Goal: Task Accomplishment & Management: Use online tool/utility

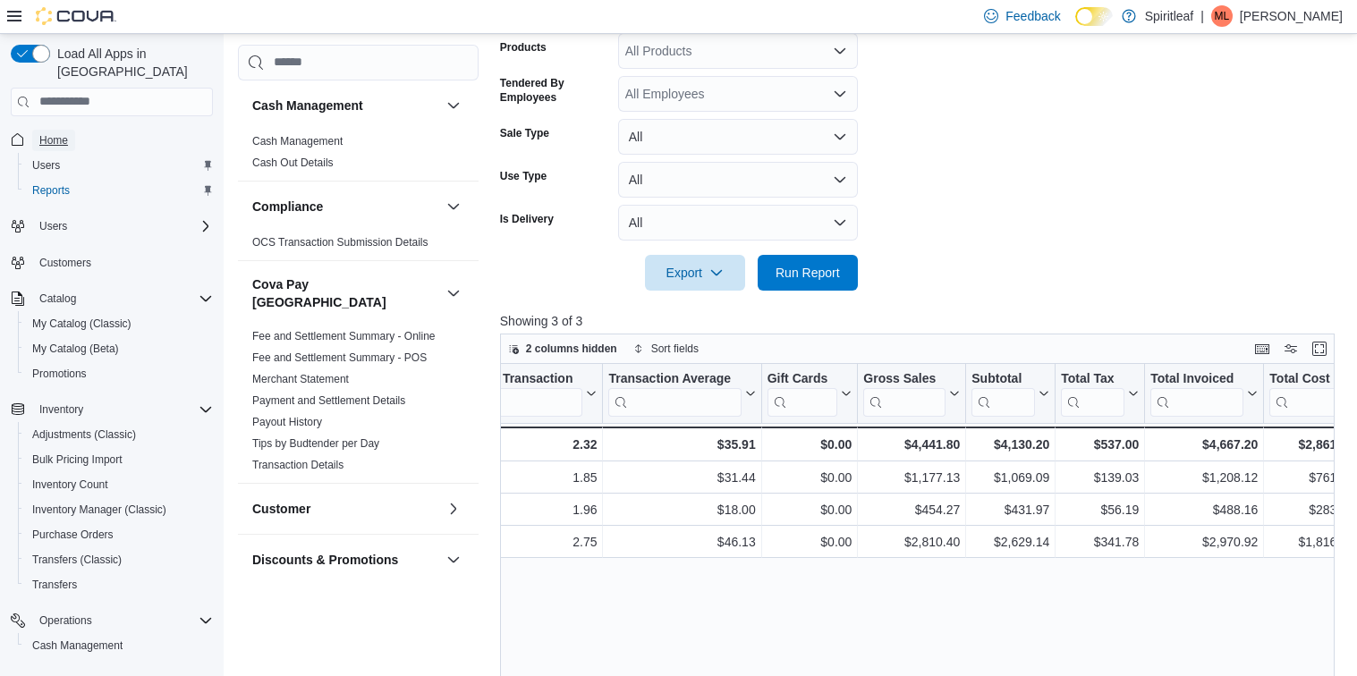
click at [56, 133] on span "Home" at bounding box center [53, 140] width 29 height 14
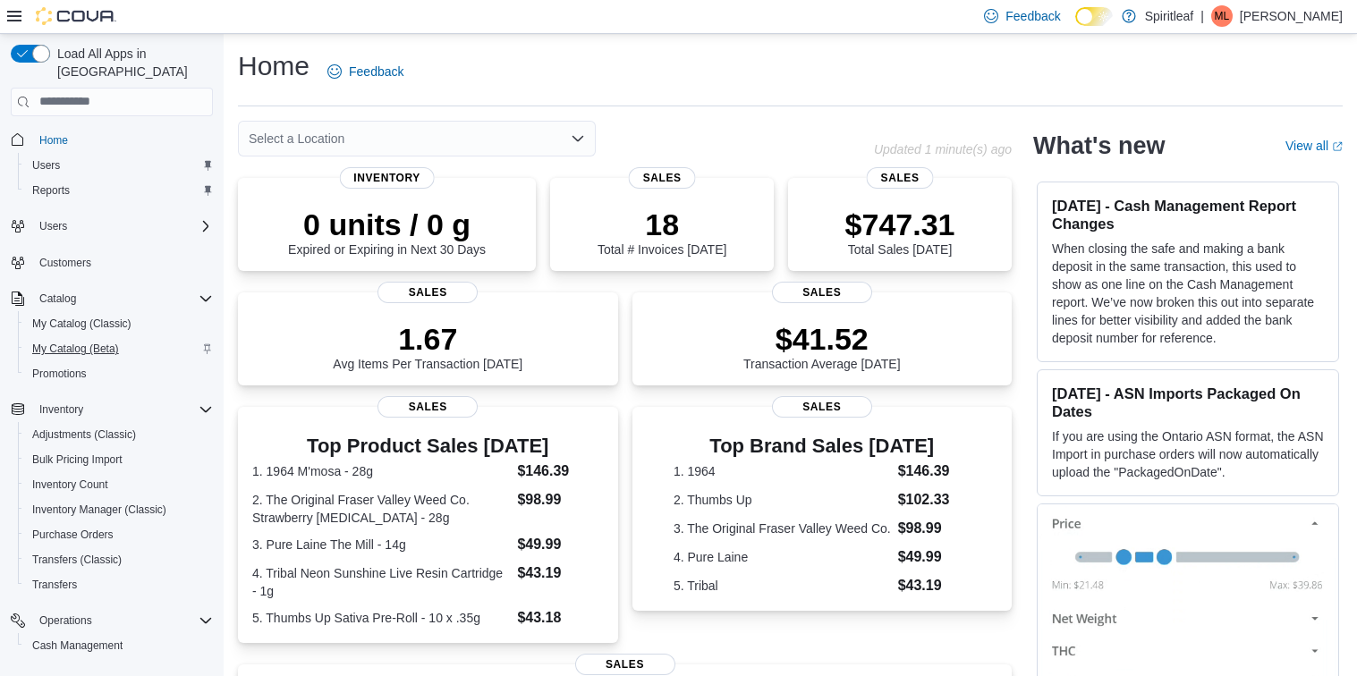
scroll to position [157, 0]
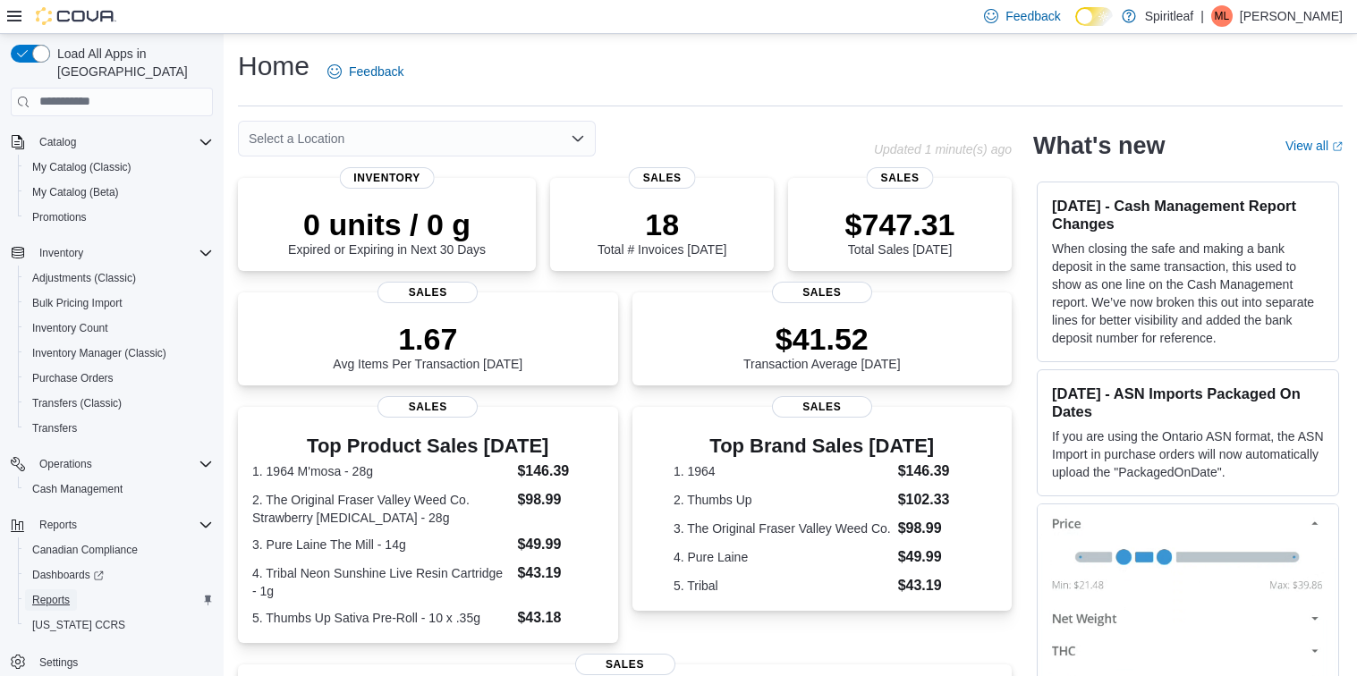
click at [57, 593] on span "Reports" at bounding box center [51, 600] width 38 height 14
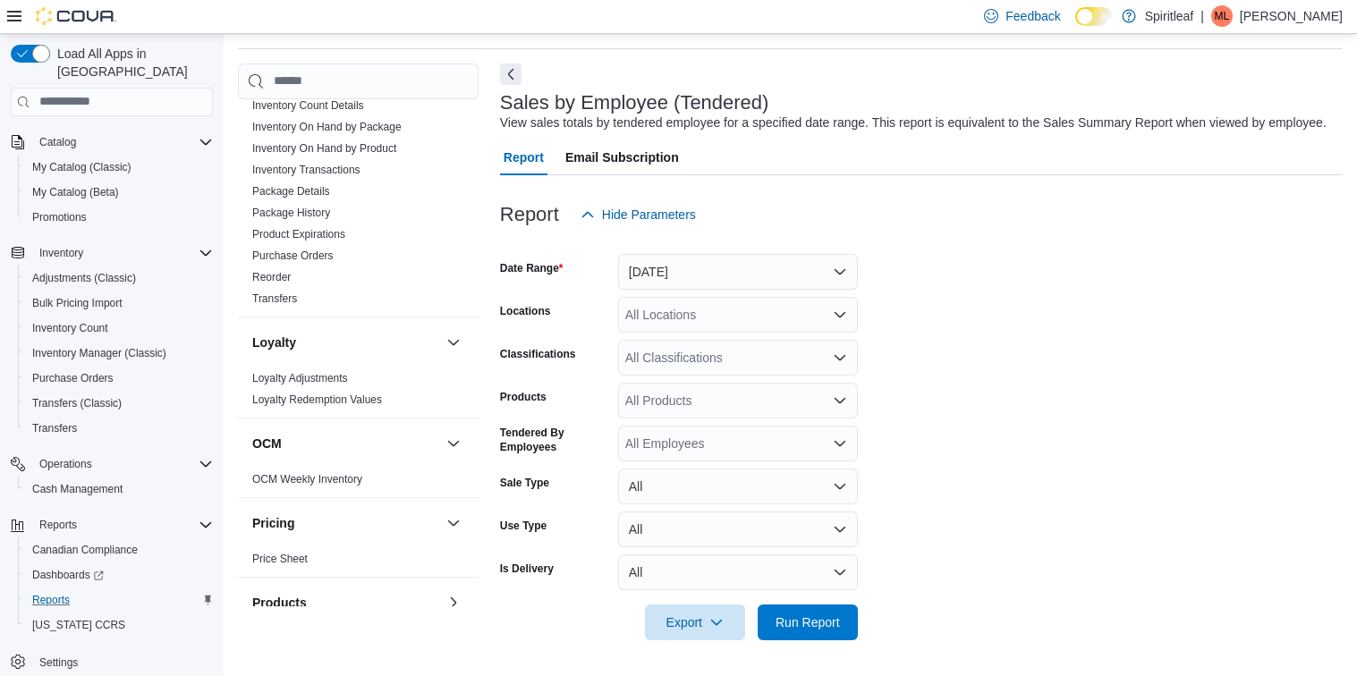
scroll to position [772, 0]
click at [290, 275] on link "Reorder" at bounding box center [271, 281] width 38 height 13
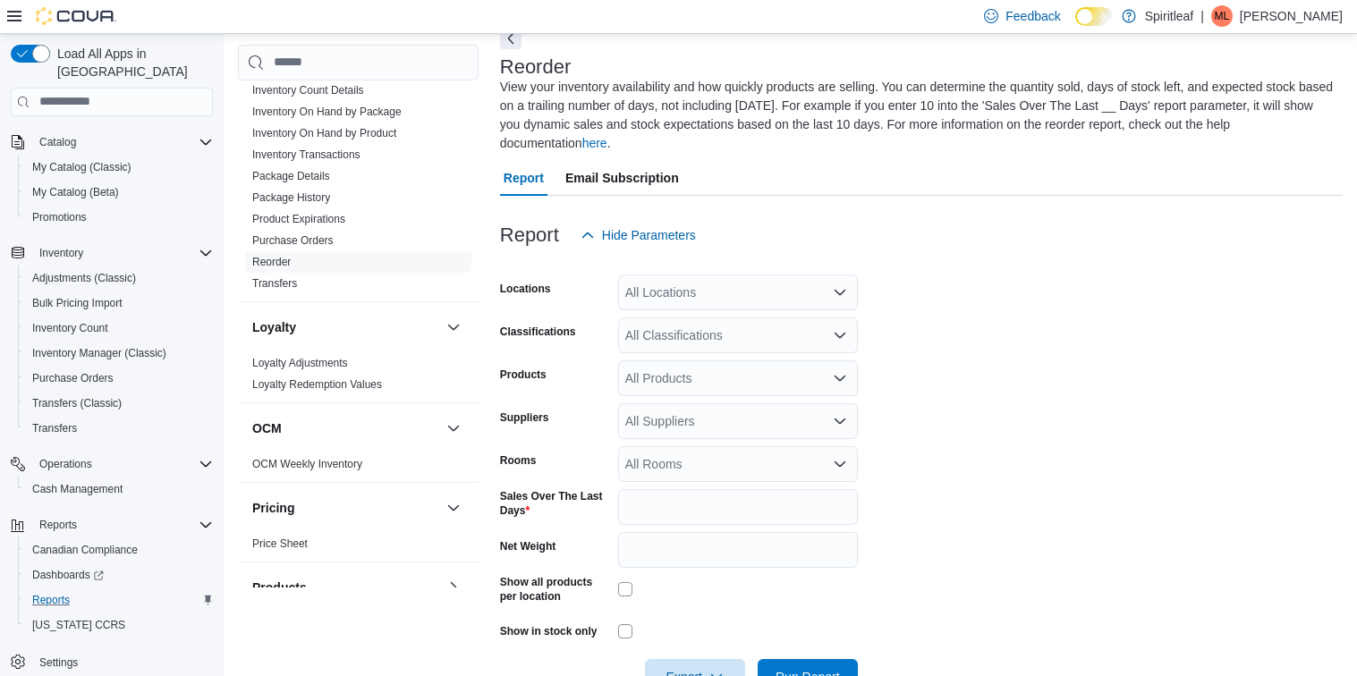
scroll to position [98, 0]
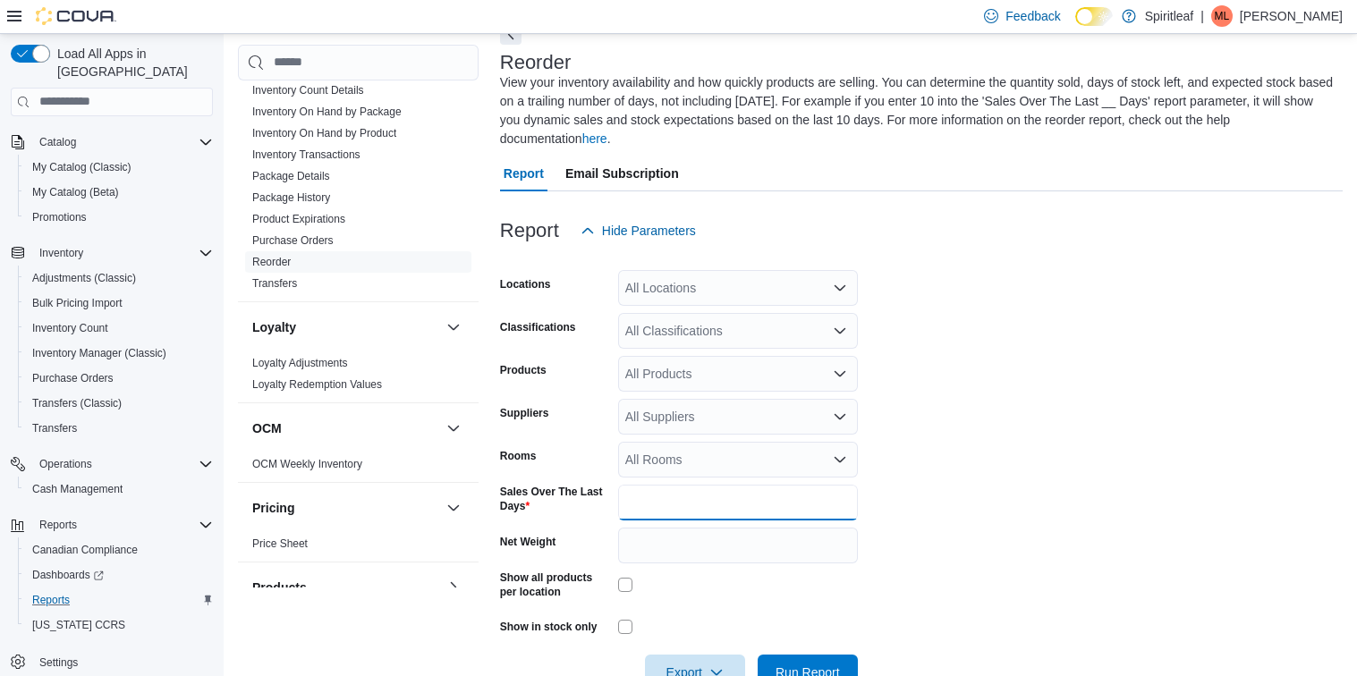
click at [675, 500] on input "*" at bounding box center [738, 503] width 240 height 36
type input "**"
click at [981, 546] on form "Locations All Locations Classifications All Classifications Products All Produc…" at bounding box center [921, 470] width 843 height 442
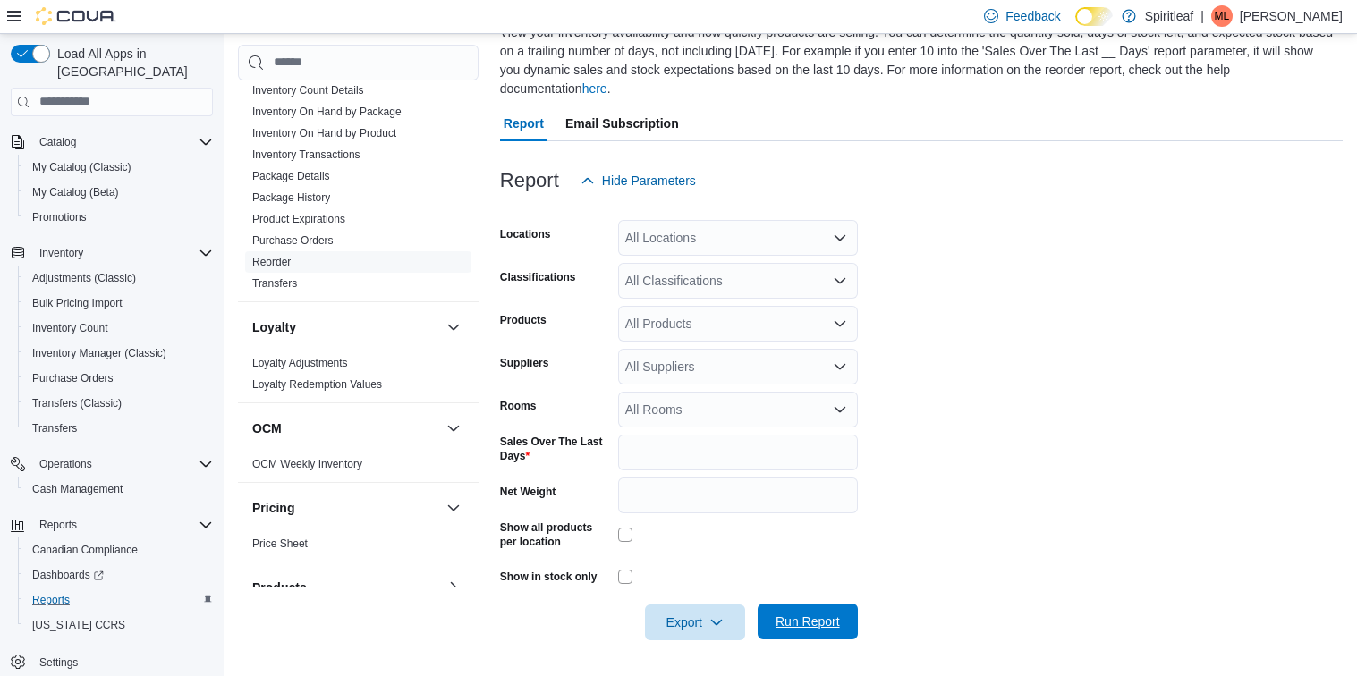
click at [784, 619] on span "Run Report" at bounding box center [808, 622] width 64 height 18
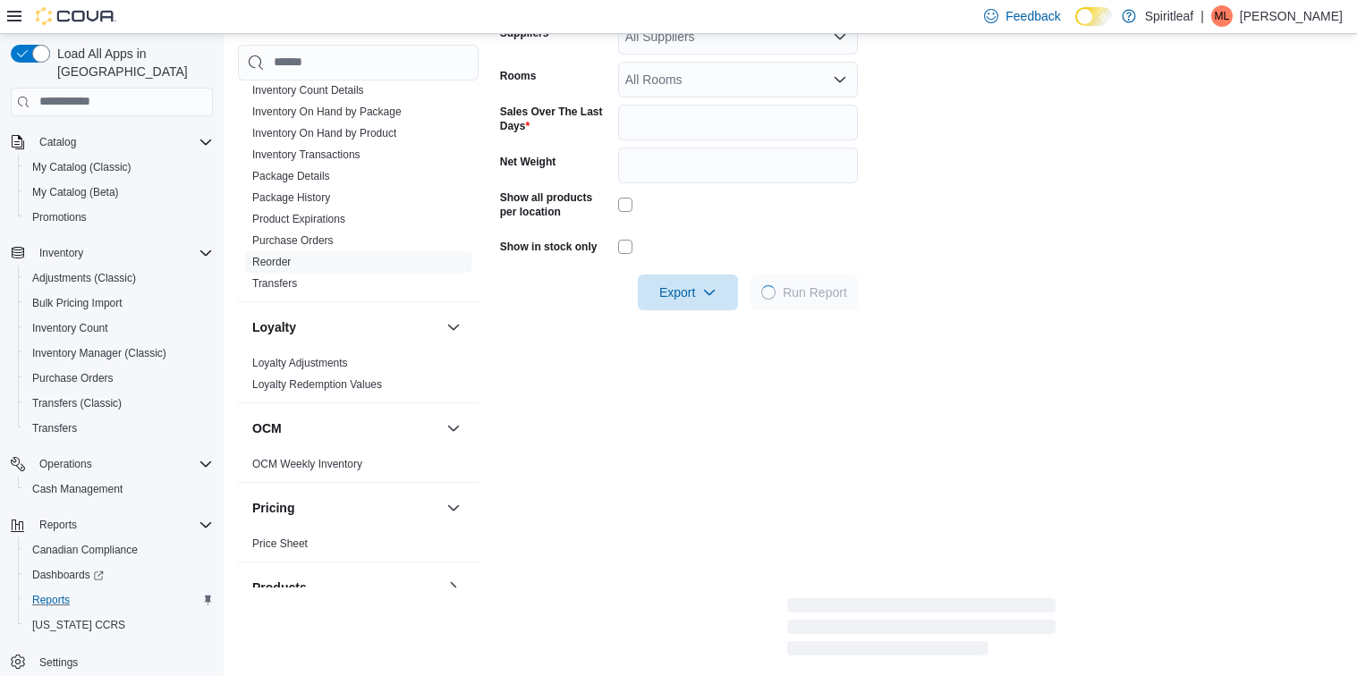
scroll to position [480, 0]
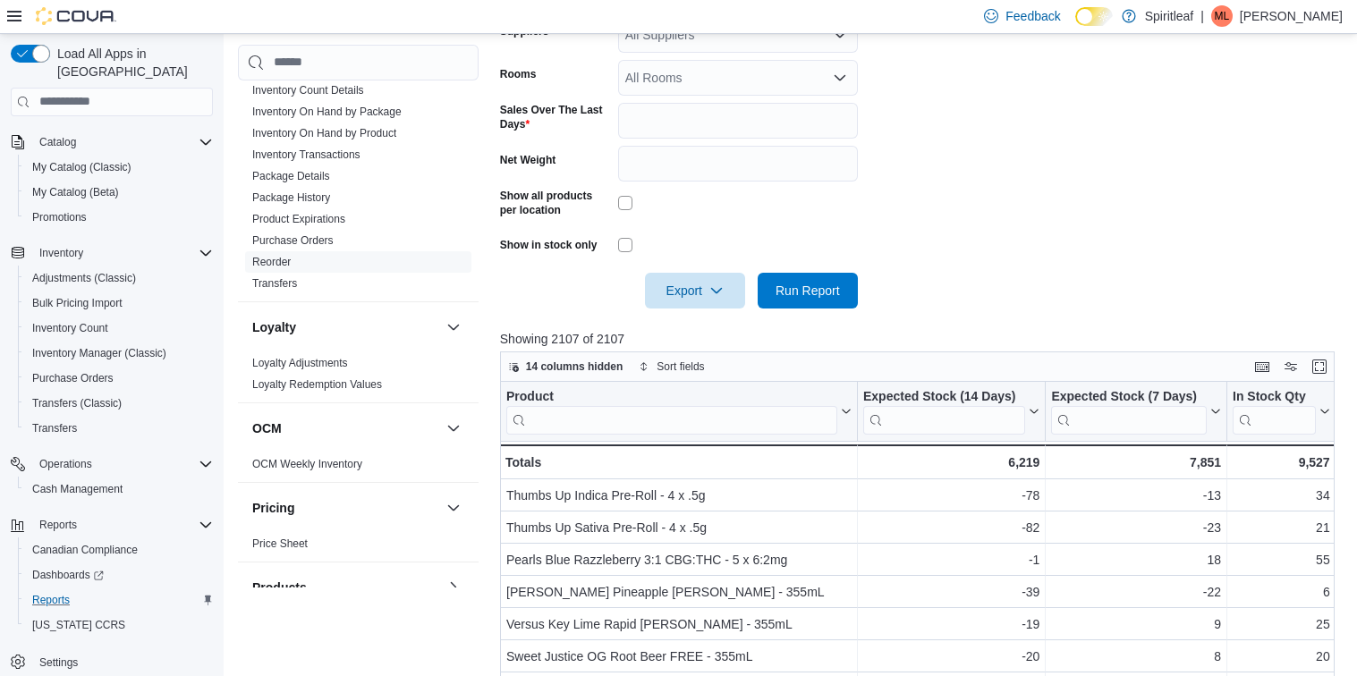
click at [659, 418] on input "search" at bounding box center [671, 419] width 331 height 29
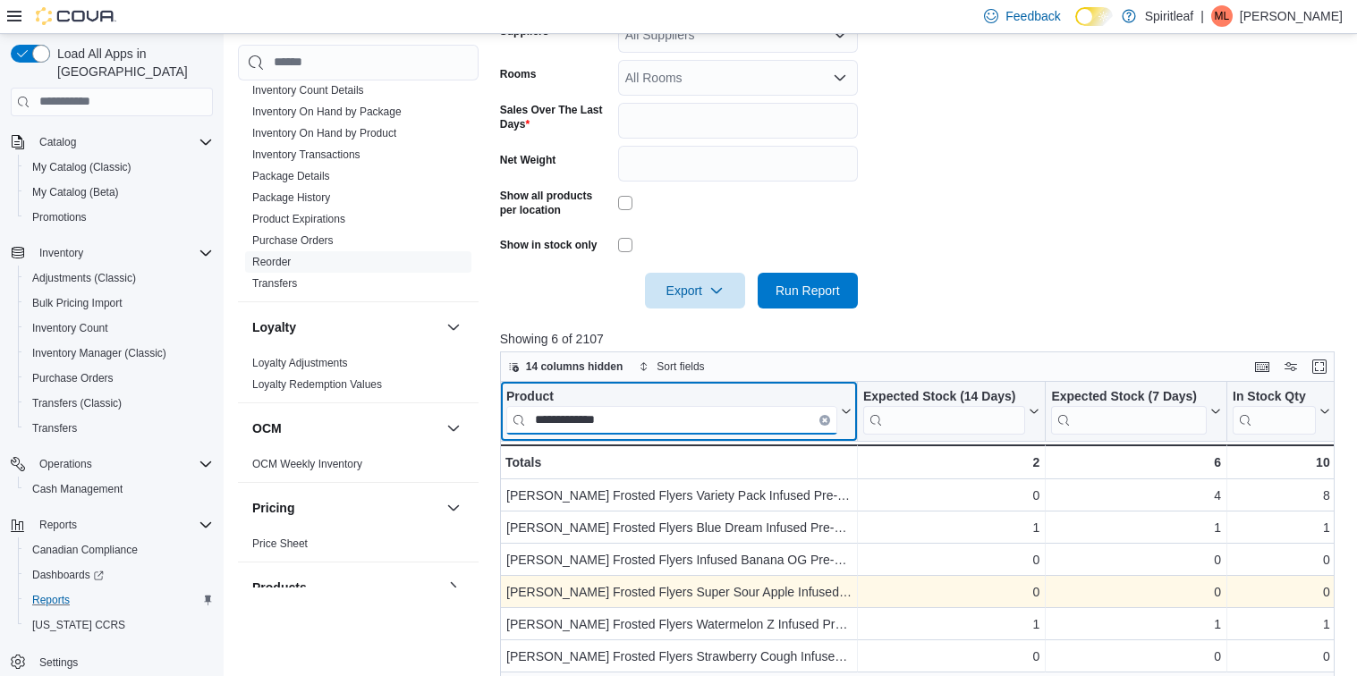
scroll to position [0, 5]
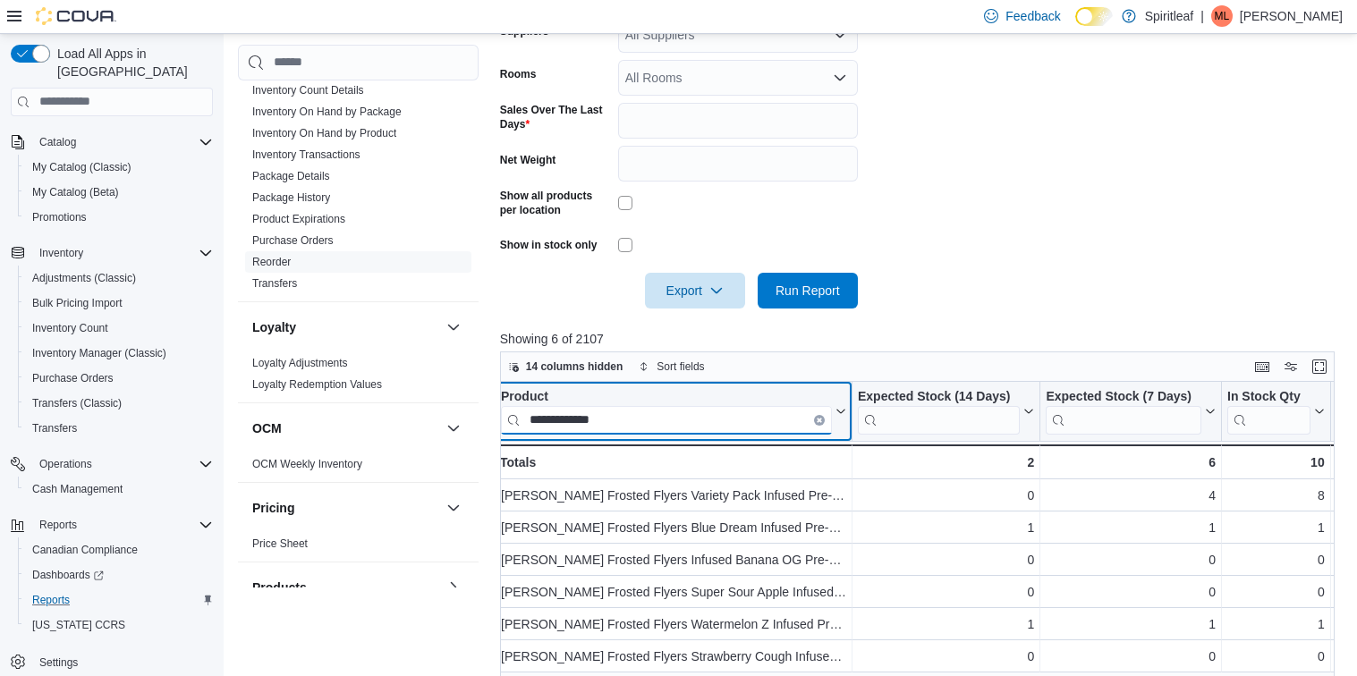
type input "**********"
click at [820, 423] on button "Clear input" at bounding box center [819, 419] width 11 height 11
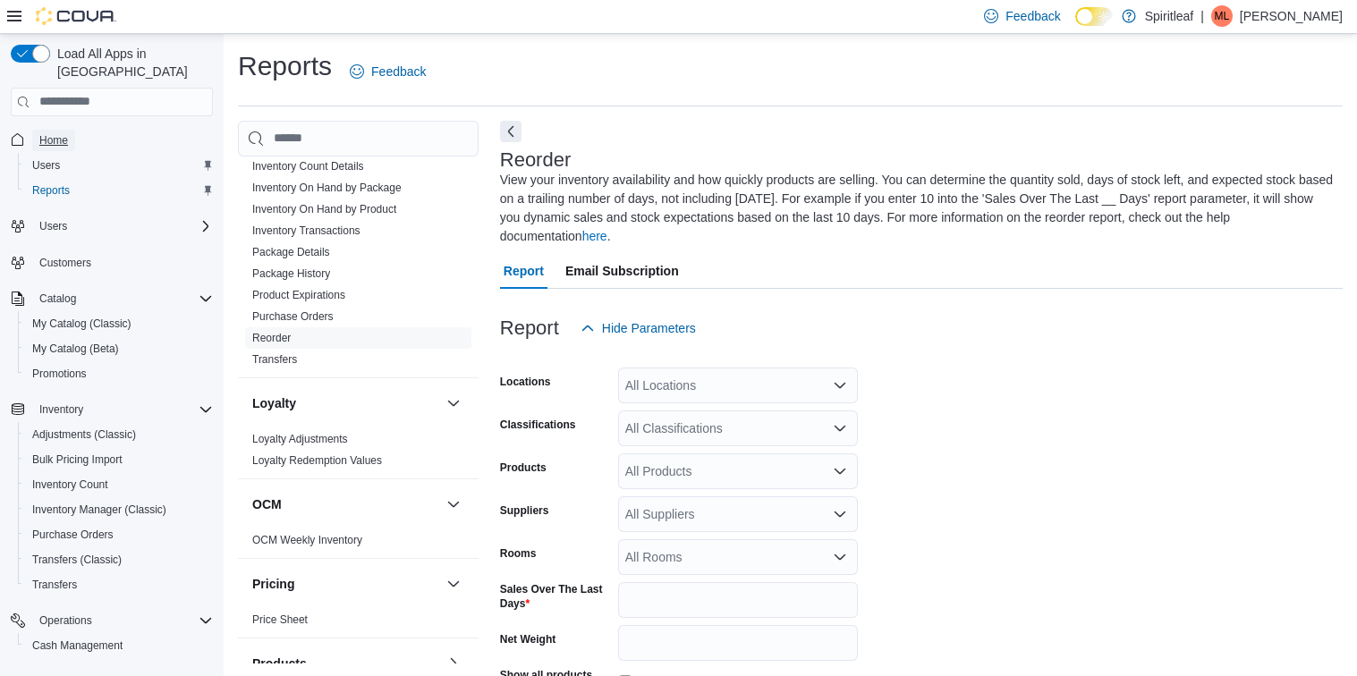
scroll to position [553, 0]
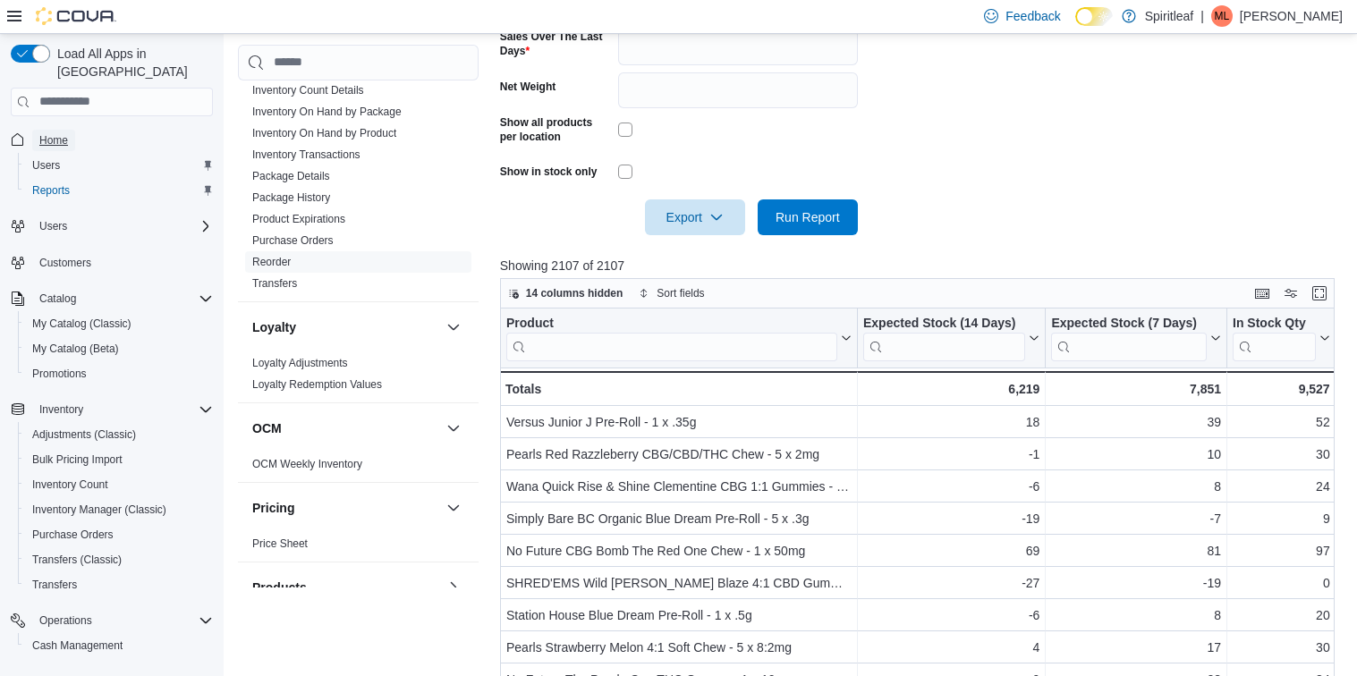
click at [58, 133] on span "Home" at bounding box center [53, 140] width 29 height 14
